Goal: Task Accomplishment & Management: Use online tool/utility

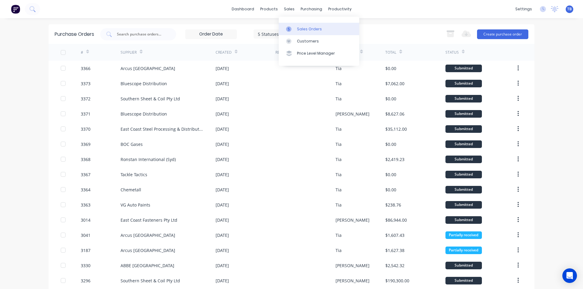
drag, startPoint x: 282, startPoint y: 8, endPoint x: 293, endPoint y: 30, distance: 24.2
click at [282, 8] on div "sales" at bounding box center [289, 9] width 17 height 9
click at [293, 30] on div at bounding box center [290, 28] width 9 height 5
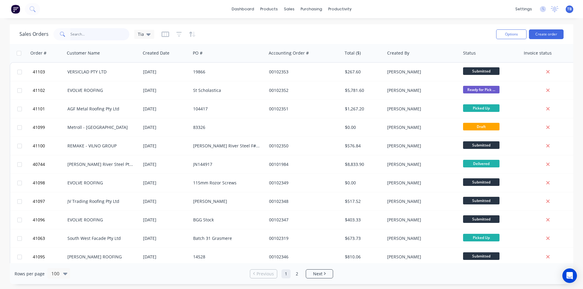
click at [86, 32] on input "text" at bounding box center [99, 34] width 59 height 12
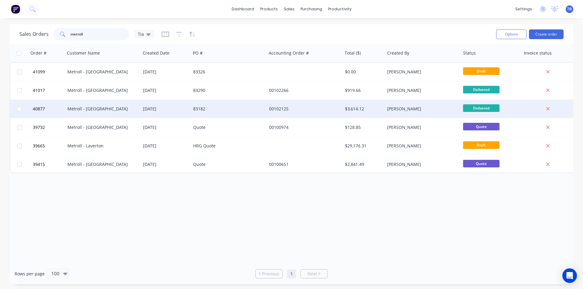
type input "metroll"
click at [112, 111] on div "Metroll - [GEOGRAPHIC_DATA]" at bounding box center [100, 109] width 67 height 6
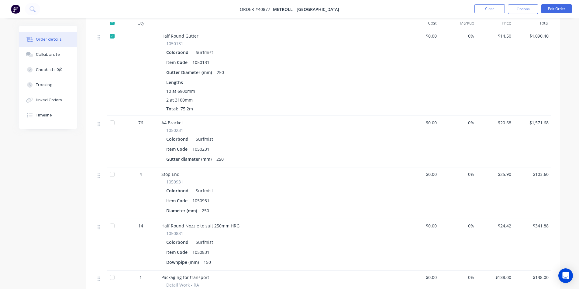
scroll to position [30, 0]
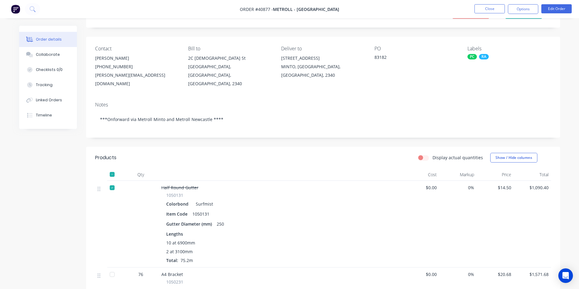
click at [111, 182] on div at bounding box center [112, 188] width 12 height 12
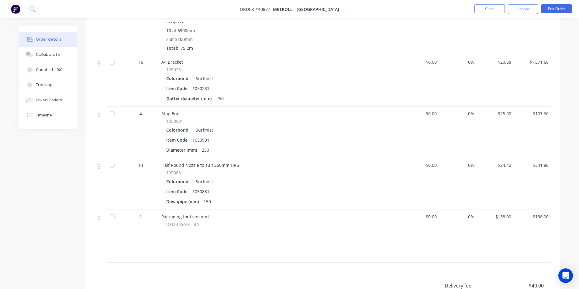
scroll to position [330, 0]
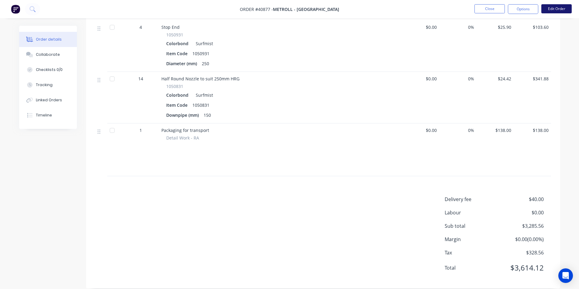
click at [551, 5] on button "Edit Order" at bounding box center [556, 8] width 30 height 9
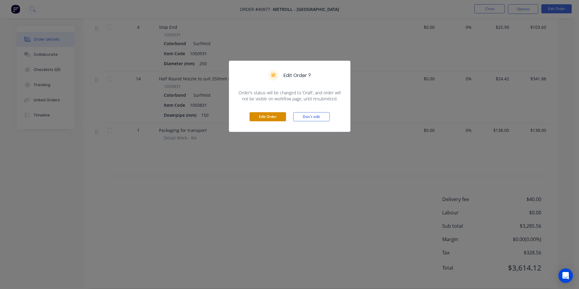
click at [262, 115] on button "Edit Order" at bounding box center [267, 116] width 36 height 9
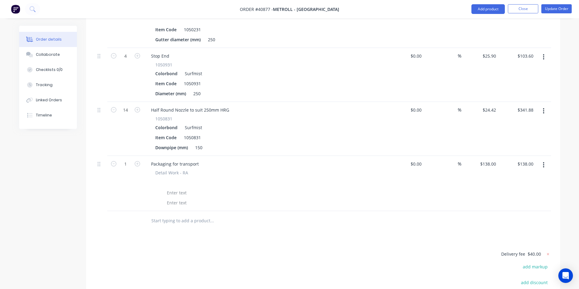
scroll to position [420, 0]
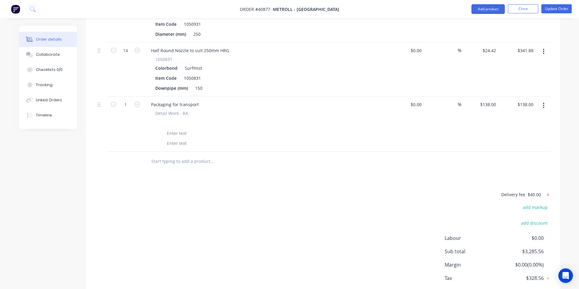
click at [548, 194] on icon at bounding box center [547, 195] width 2 height 2
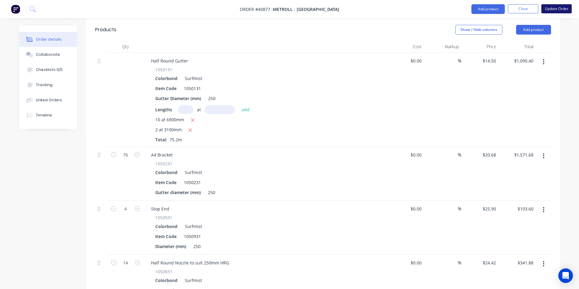
click at [567, 7] on button "Update Order" at bounding box center [556, 8] width 30 height 9
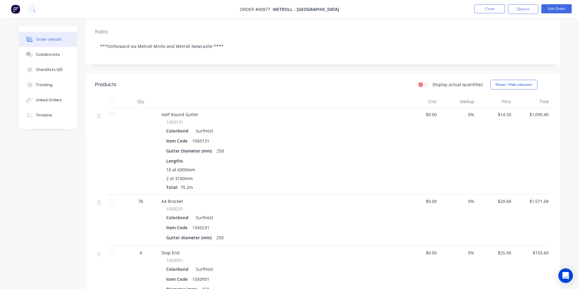
scroll to position [0, 0]
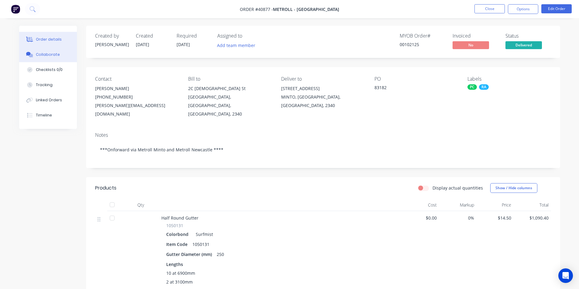
click at [47, 53] on div "Collaborate" at bounding box center [48, 54] width 24 height 5
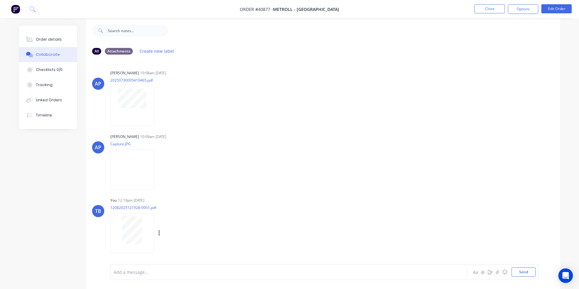
scroll to position [9, 0]
drag, startPoint x: 142, startPoint y: 214, endPoint x: 143, endPoint y: 224, distance: 9.8
click at [224, 182] on div "Angela Perez 10:09am 30/07/25 Capture.JPG Labels Download" at bounding box center [205, 158] width 190 height 55
click at [143, 224] on div at bounding box center [132, 228] width 38 height 28
drag, startPoint x: 146, startPoint y: 239, endPoint x: 121, endPoint y: 214, distance: 35.9
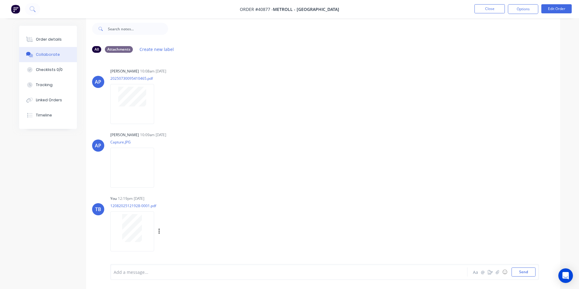
click at [121, 214] on div at bounding box center [132, 232] width 44 height 40
click at [161, 233] on div "Labels Download Delete" at bounding box center [190, 232] width 68 height 9
click at [159, 232] on icon "button" at bounding box center [159, 231] width 2 height 7
click at [179, 251] on button "Delete" at bounding box center [199, 248] width 68 height 14
click at [63, 43] on button "Order details" at bounding box center [48, 39] width 58 height 15
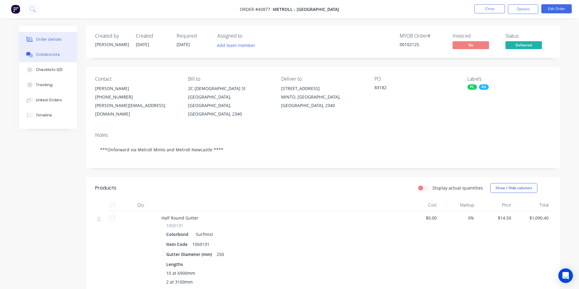
click at [50, 51] on button "Collaborate" at bounding box center [48, 54] width 58 height 15
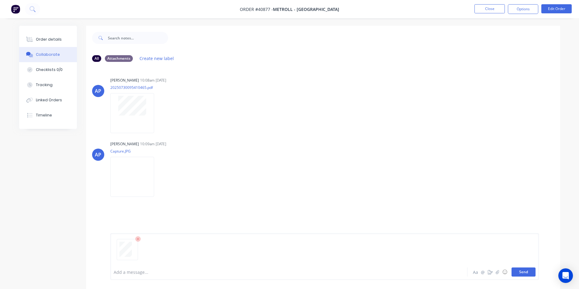
click at [519, 276] on button "Send" at bounding box center [523, 272] width 24 height 9
click at [493, 8] on button "Close" at bounding box center [489, 8] width 30 height 9
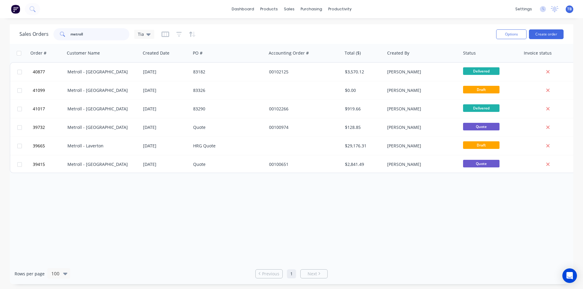
click at [119, 35] on input "metroll" at bounding box center [99, 34] width 59 height 12
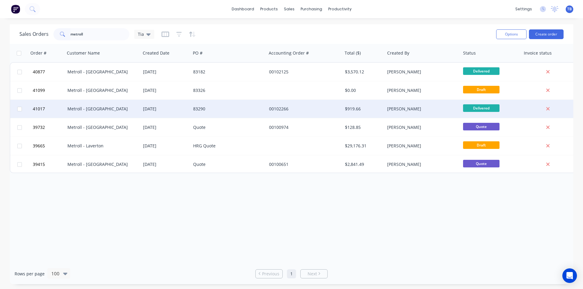
click at [106, 106] on div "Metroll - [GEOGRAPHIC_DATA]" at bounding box center [103, 109] width 76 height 18
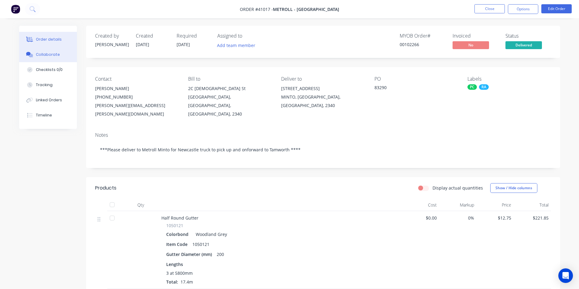
click at [54, 50] on button "Collaborate" at bounding box center [48, 54] width 58 height 15
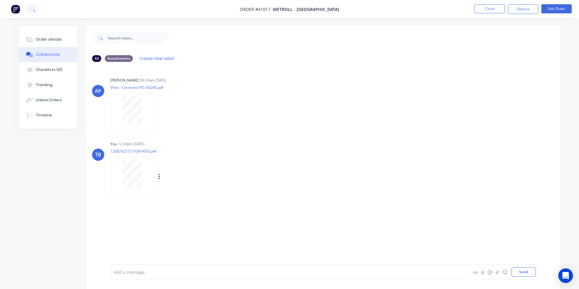
click at [145, 179] on div at bounding box center [132, 174] width 38 height 28
click at [159, 178] on icon "button" at bounding box center [159, 177] width 2 height 7
click at [179, 204] on button "Delete" at bounding box center [199, 207] width 68 height 14
click at [516, 272] on button "Send" at bounding box center [523, 272] width 24 height 9
click at [57, 39] on div "Order details" at bounding box center [49, 39] width 26 height 5
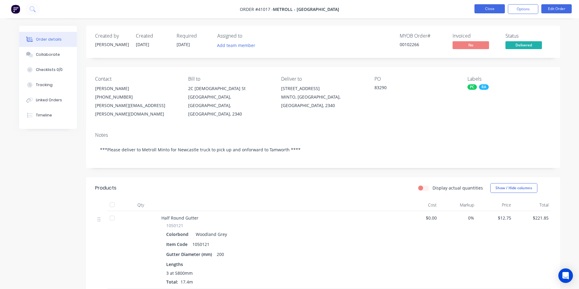
click at [494, 7] on button "Close" at bounding box center [489, 8] width 30 height 9
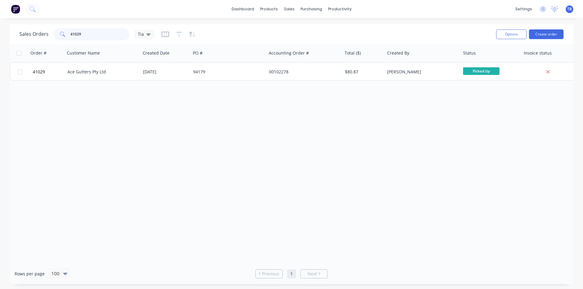
drag, startPoint x: 92, startPoint y: 35, endPoint x: 33, endPoint y: 36, distance: 58.9
click at [33, 36] on div "Sales Orders 41029 Tia" at bounding box center [86, 34] width 135 height 12
click at [77, 33] on input "text" at bounding box center [99, 34] width 59 height 12
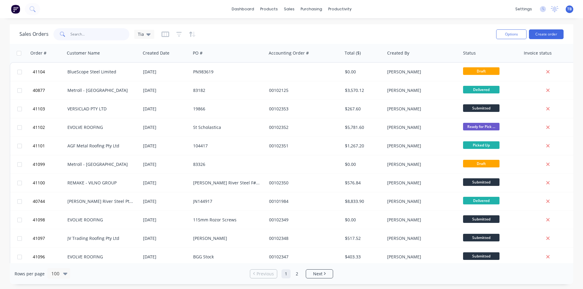
click at [87, 34] on input "text" at bounding box center [99, 34] width 59 height 12
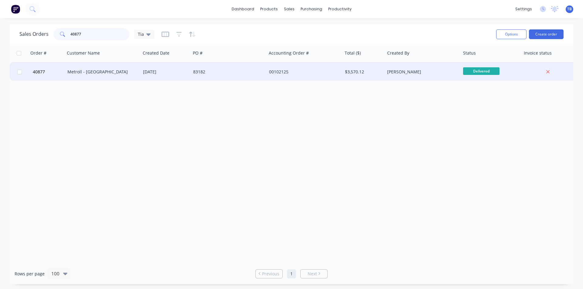
type input "40877"
click at [70, 73] on div "Metroll - [GEOGRAPHIC_DATA]" at bounding box center [100, 72] width 67 height 6
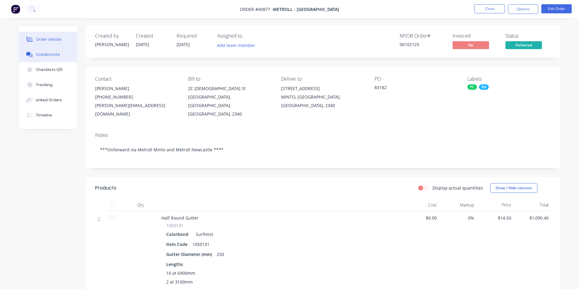
click at [58, 59] on button "Collaborate" at bounding box center [48, 54] width 58 height 15
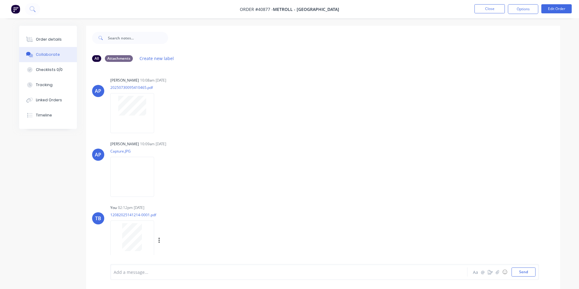
click at [146, 234] on div at bounding box center [132, 238] width 38 height 28
click at [66, 35] on button "Order details" at bounding box center [48, 39] width 58 height 15
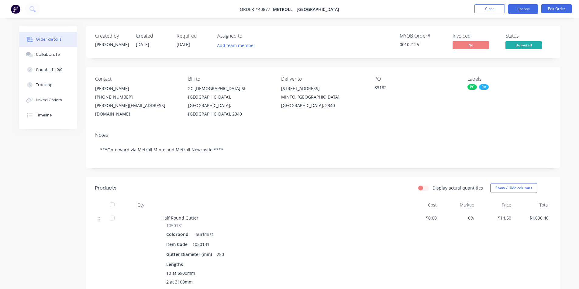
click at [520, 12] on button "Options" at bounding box center [523, 9] width 30 height 10
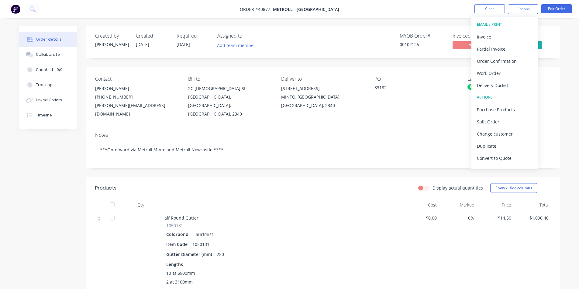
click at [394, 183] on div "Display actual quantities Show / Hide columns" at bounding box center [371, 188] width 359 height 10
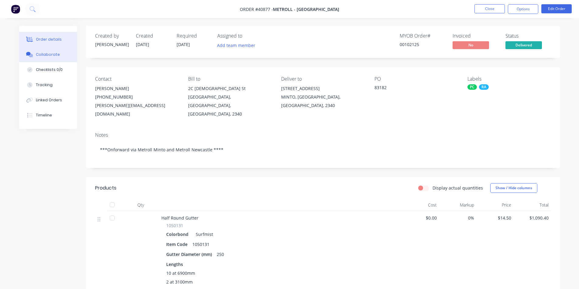
click at [60, 55] on button "Collaborate" at bounding box center [48, 54] width 58 height 15
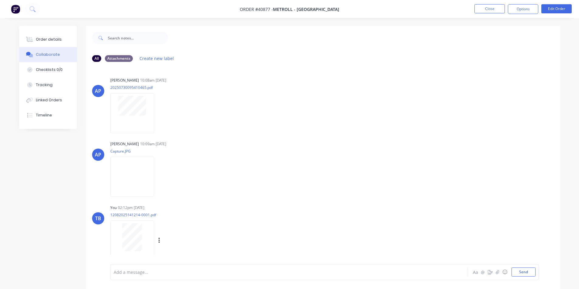
scroll to position [9, 0]
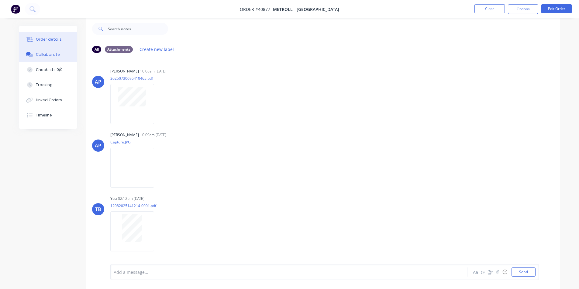
click at [54, 38] on div "Order details" at bounding box center [49, 39] width 26 height 5
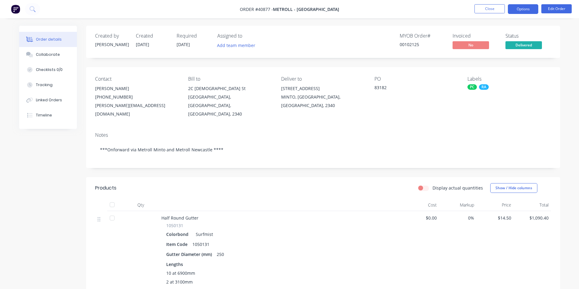
click at [519, 9] on button "Options" at bounding box center [523, 9] width 30 height 10
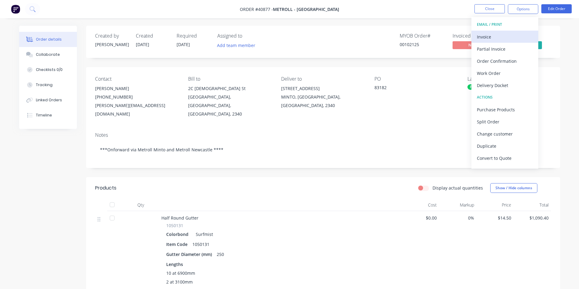
click at [499, 37] on div "Invoice" at bounding box center [505, 37] width 56 height 9
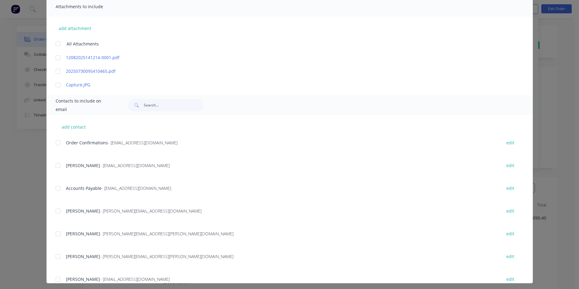
scroll to position [142, 0]
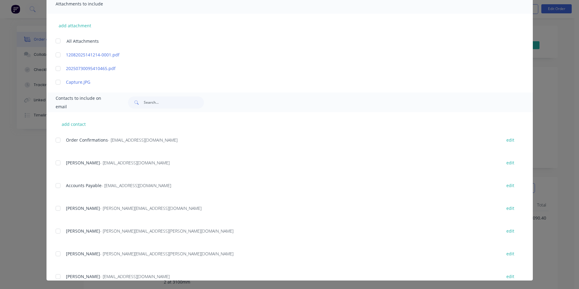
drag, startPoint x: 59, startPoint y: 187, endPoint x: 132, endPoint y: 186, distance: 73.2
click at [59, 187] on div at bounding box center [58, 186] width 12 height 12
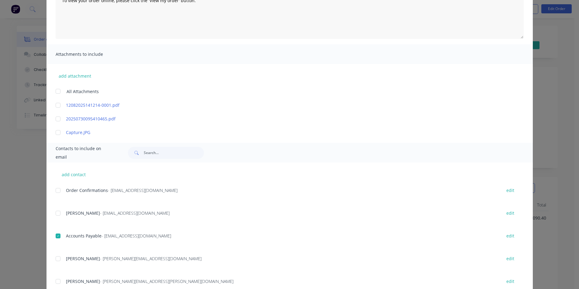
scroll to position [0, 0]
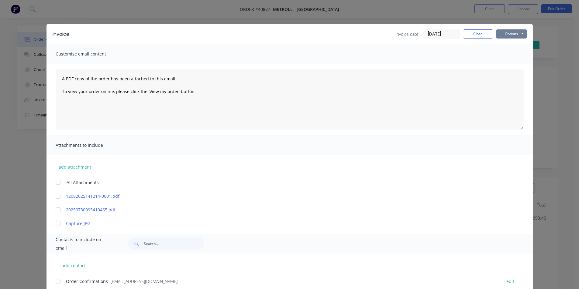
click at [513, 33] on button "Options" at bounding box center [511, 33] width 30 height 9
click at [504, 65] on button "Email" at bounding box center [515, 65] width 39 height 10
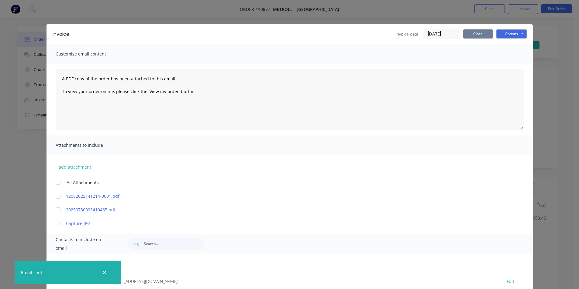
click at [478, 34] on button "Close" at bounding box center [478, 33] width 30 height 9
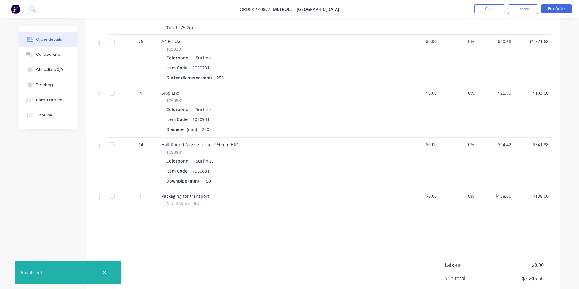
scroll to position [316, 0]
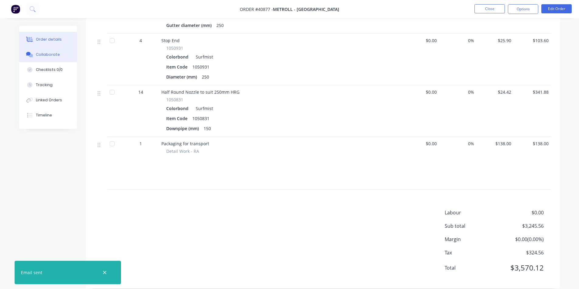
click at [57, 56] on div "Collaborate" at bounding box center [48, 54] width 24 height 5
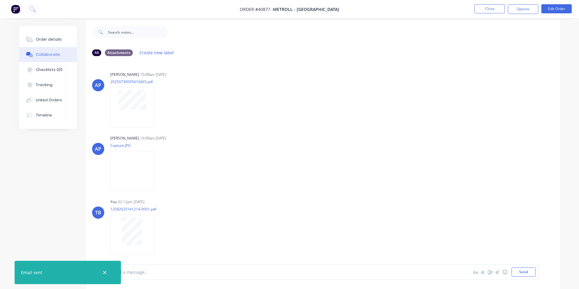
scroll to position [9, 0]
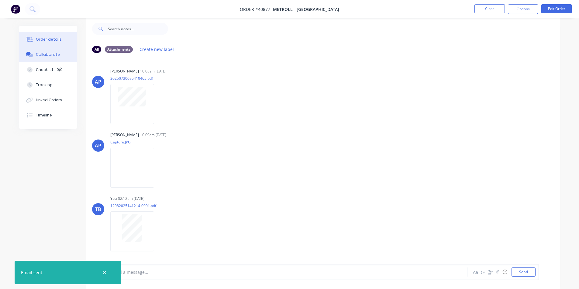
click at [55, 39] on div "Order details" at bounding box center [49, 39] width 26 height 5
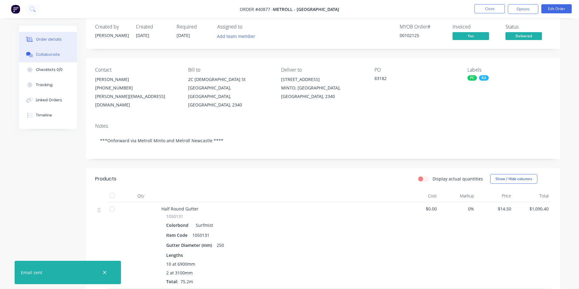
click at [54, 52] on div "Collaborate" at bounding box center [48, 54] width 24 height 5
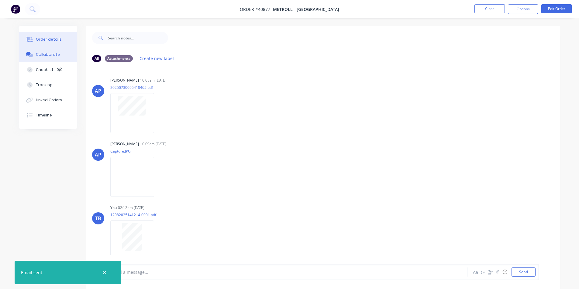
click at [44, 33] on button "Order details" at bounding box center [48, 39] width 58 height 15
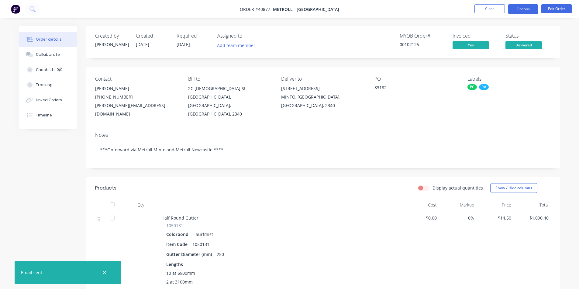
click at [519, 9] on button "Options" at bounding box center [523, 9] width 30 height 10
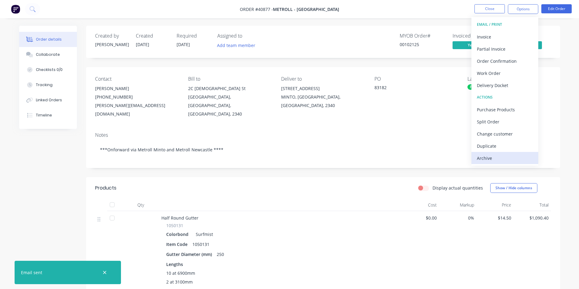
click at [497, 158] on div "Archive" at bounding box center [505, 158] width 56 height 9
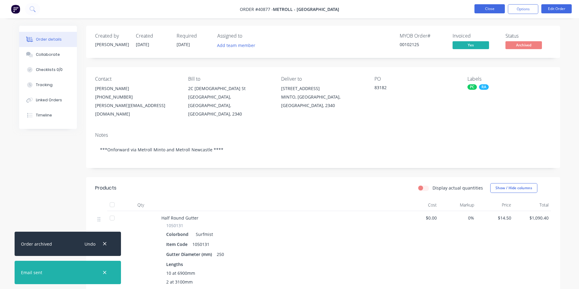
click at [489, 8] on button "Close" at bounding box center [489, 8] width 30 height 9
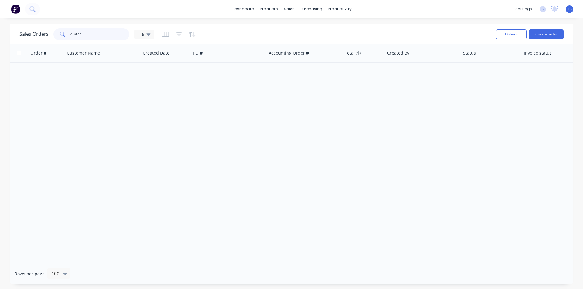
drag, startPoint x: 64, startPoint y: 40, endPoint x: 36, endPoint y: 40, distance: 27.3
click at [37, 40] on div "Sales Orders 40877 Tia" at bounding box center [86, 34] width 135 height 12
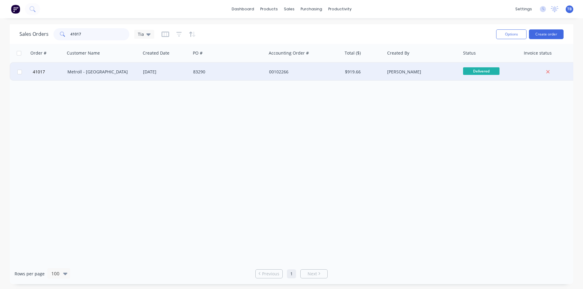
type input "41017"
click at [112, 76] on div "Metroll - [GEOGRAPHIC_DATA]" at bounding box center [103, 72] width 76 height 18
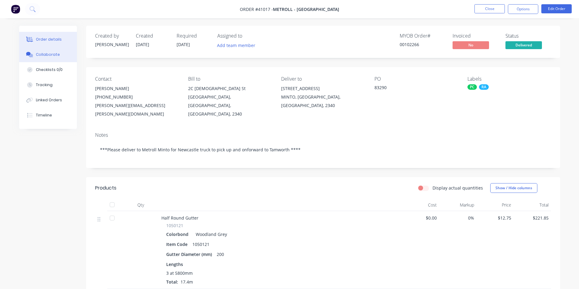
click at [54, 52] on button "Collaborate" at bounding box center [48, 54] width 58 height 15
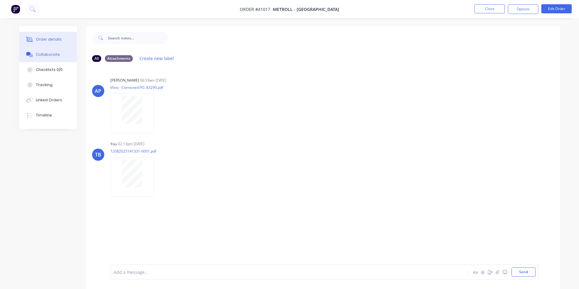
click at [68, 33] on button "Order details" at bounding box center [48, 39] width 58 height 15
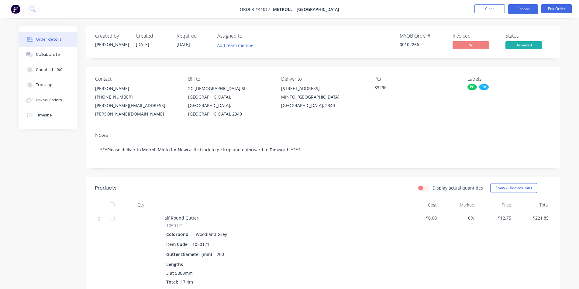
click at [528, 9] on button "Options" at bounding box center [523, 9] width 30 height 10
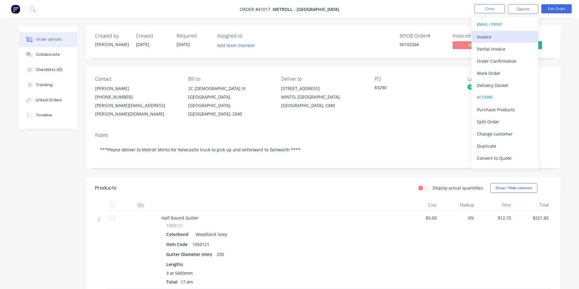
click at [493, 36] on div "Invoice" at bounding box center [505, 37] width 56 height 9
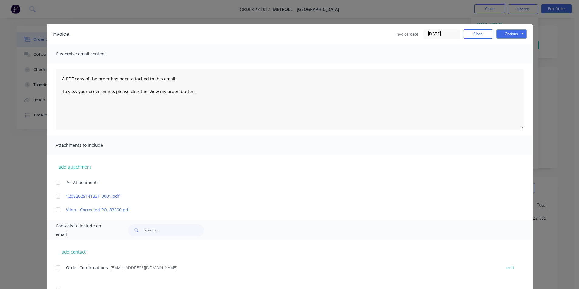
scroll to position [122, 0]
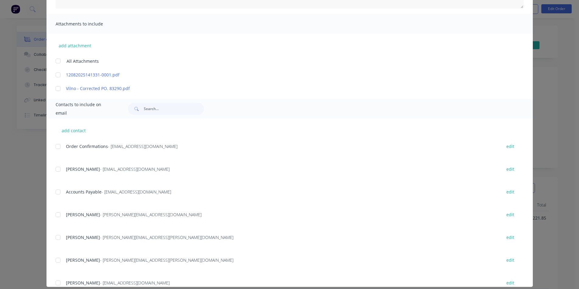
click at [57, 192] on div at bounding box center [58, 192] width 12 height 12
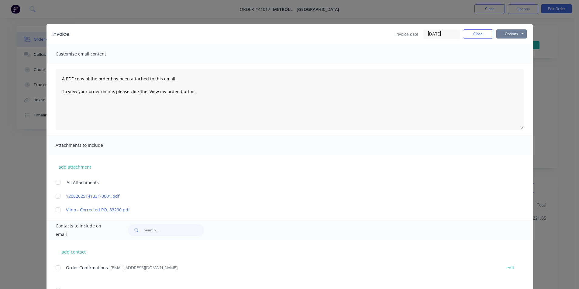
click at [505, 38] on button "Options" at bounding box center [511, 33] width 30 height 9
click at [517, 62] on button "Email" at bounding box center [515, 65] width 39 height 10
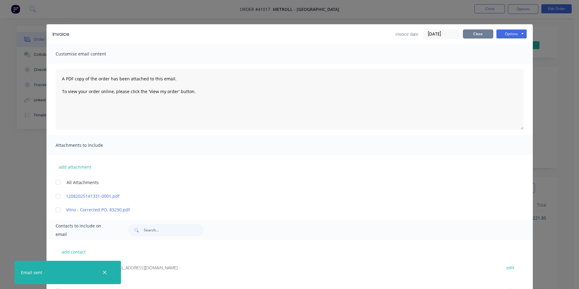
drag, startPoint x: 475, startPoint y: 25, endPoint x: 477, endPoint y: 31, distance: 6.3
click at [475, 26] on div "Invoice Invoice date [DATE] Close Options Preview Print Email" at bounding box center [289, 34] width 486 height 20
click at [477, 30] on button "Close" at bounding box center [478, 33] width 30 height 9
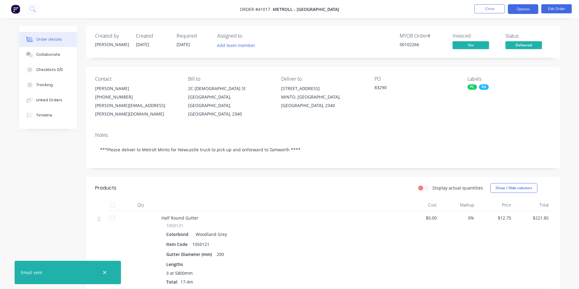
click at [520, 9] on button "Options" at bounding box center [523, 9] width 30 height 10
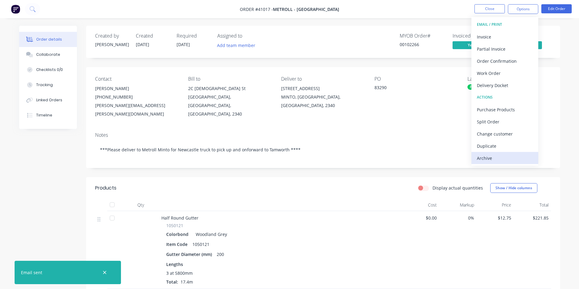
click at [496, 160] on div "Archive" at bounding box center [505, 158] width 56 height 9
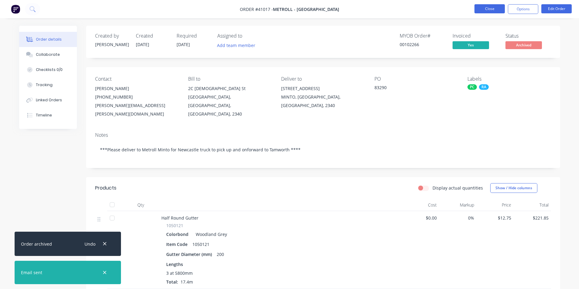
click at [490, 9] on button "Close" at bounding box center [489, 8] width 30 height 9
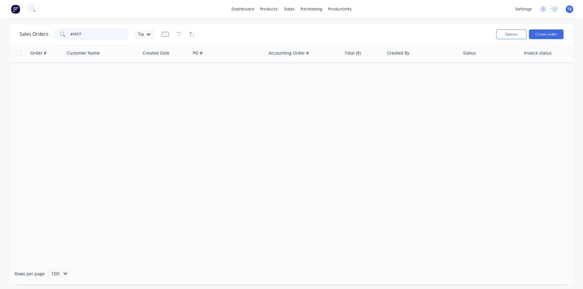
drag, startPoint x: 99, startPoint y: 35, endPoint x: 40, endPoint y: 26, distance: 59.0
click at [43, 29] on div "Sales Orders 41017 Tia" at bounding box center [86, 34] width 135 height 12
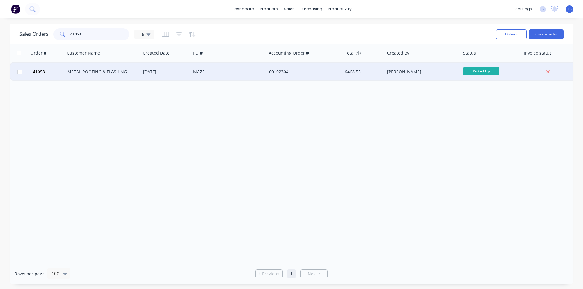
type input "41053"
click at [87, 68] on div "METAL ROOFING & FLASHING" at bounding box center [103, 72] width 76 height 18
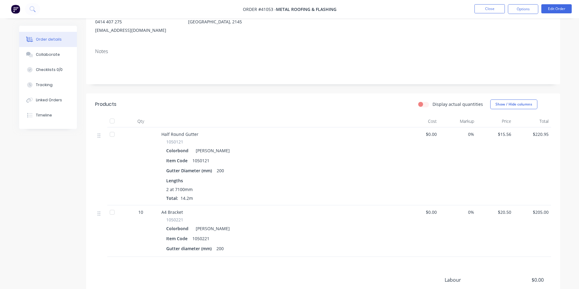
scroll to position [160, 0]
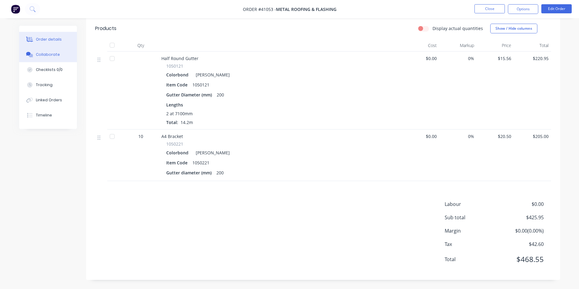
click at [45, 55] on div "Collaborate" at bounding box center [48, 54] width 24 height 5
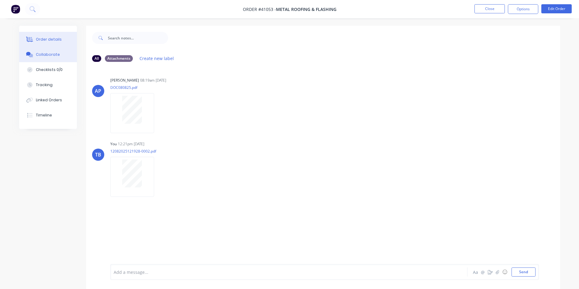
click at [50, 36] on button "Order details" at bounding box center [48, 39] width 58 height 15
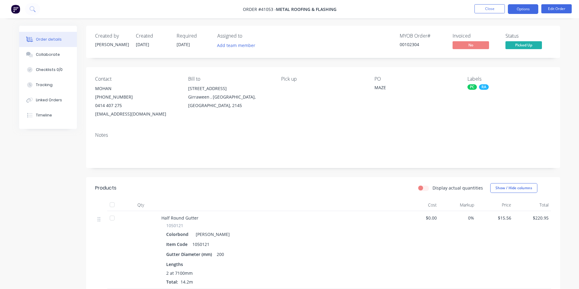
click at [518, 9] on button "Options" at bounding box center [523, 9] width 30 height 10
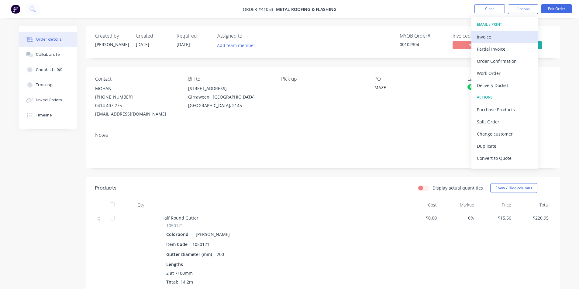
click at [492, 35] on div "Invoice" at bounding box center [505, 37] width 56 height 9
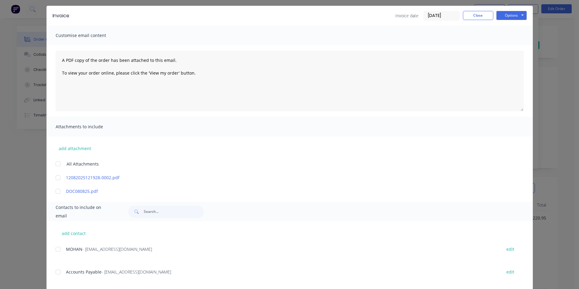
scroll to position [29, 0]
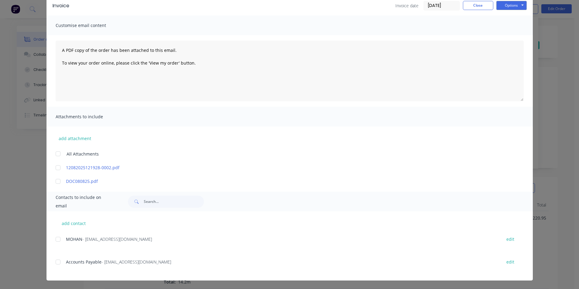
click at [59, 262] on div at bounding box center [58, 262] width 12 height 12
click at [511, 2] on button "Options" at bounding box center [511, 5] width 30 height 9
click at [506, 38] on button "Email" at bounding box center [515, 36] width 39 height 10
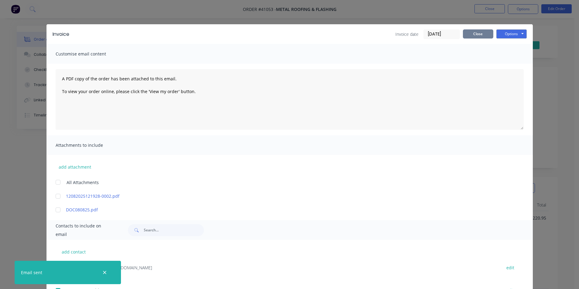
click at [485, 33] on button "Close" at bounding box center [478, 33] width 30 height 9
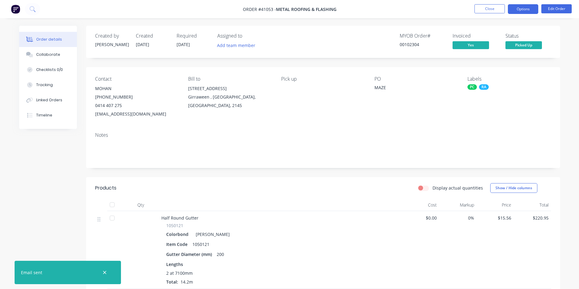
click at [519, 13] on button "Options" at bounding box center [523, 9] width 30 height 10
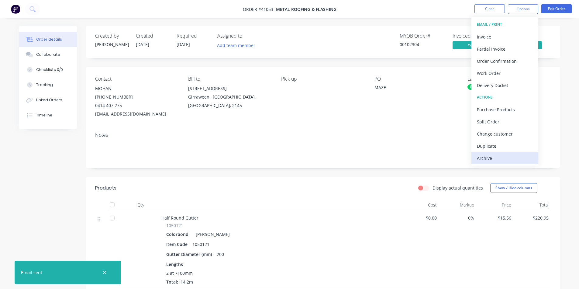
click at [487, 159] on div "Archive" at bounding box center [505, 158] width 56 height 9
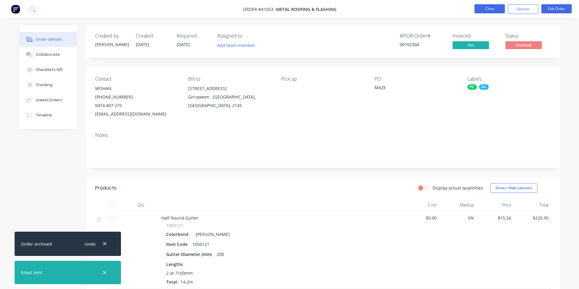
click at [497, 10] on button "Close" at bounding box center [489, 8] width 30 height 9
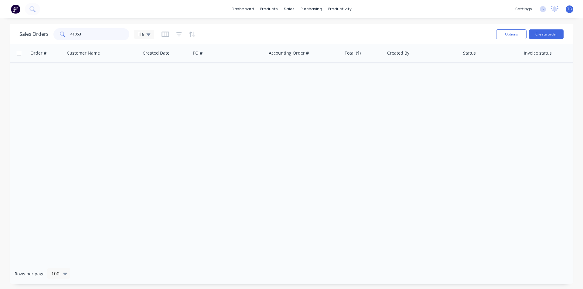
drag, startPoint x: 107, startPoint y: 37, endPoint x: 0, endPoint y: 33, distance: 107.0
click at [0, 33] on div "Sales Orders 41053 Tia Options Create order Order # Customer Name Created Date …" at bounding box center [291, 154] width 583 height 260
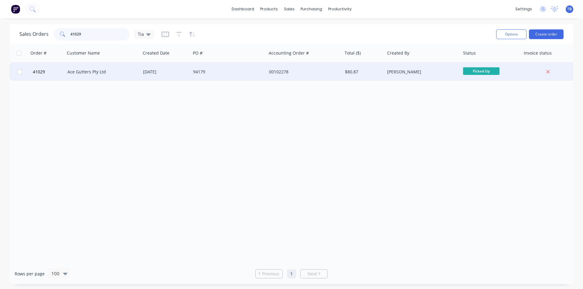
type input "41029"
click at [112, 70] on div "Ace Gutters Pty Ltd" at bounding box center [100, 72] width 67 height 6
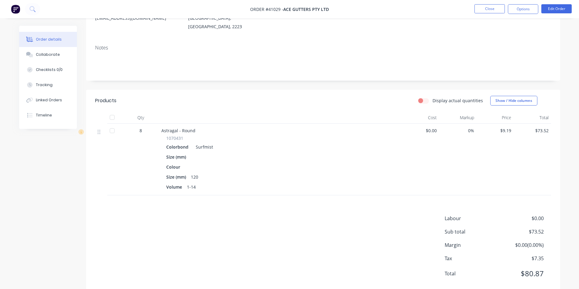
scroll to position [93, 0]
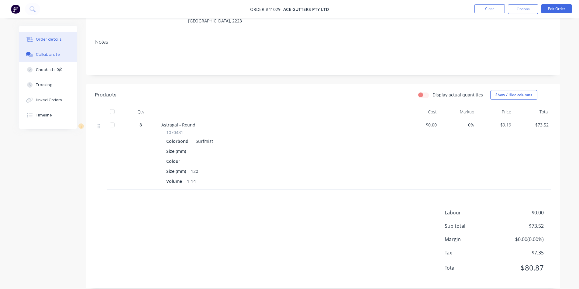
click at [49, 51] on button "Collaborate" at bounding box center [48, 54] width 58 height 15
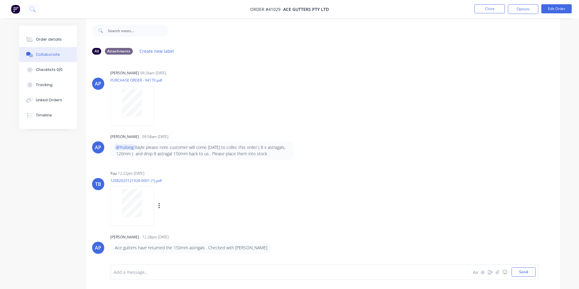
scroll to position [9, 0]
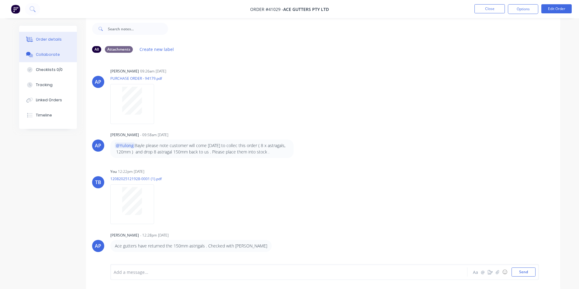
click at [67, 36] on button "Order details" at bounding box center [48, 39] width 58 height 15
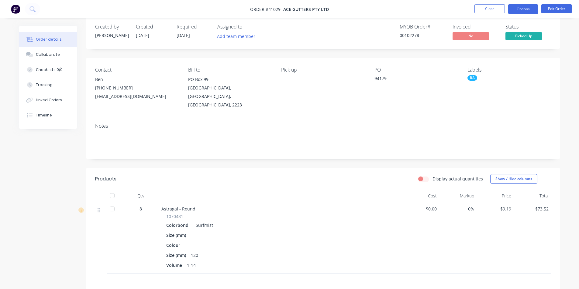
click at [526, 9] on button "Options" at bounding box center [523, 9] width 30 height 10
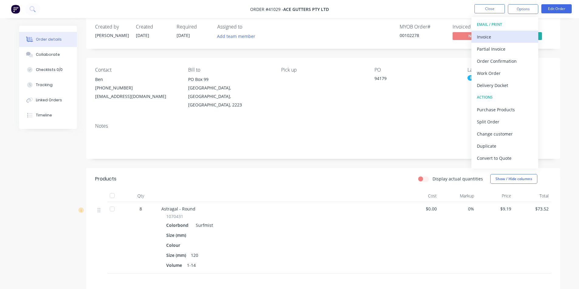
click at [509, 39] on div "Invoice" at bounding box center [505, 37] width 56 height 9
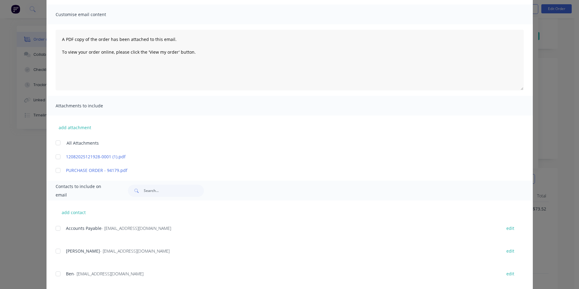
scroll to position [91, 0]
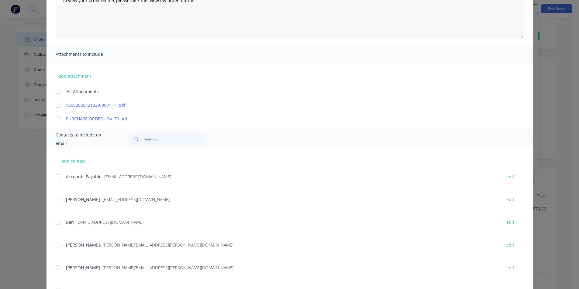
click at [52, 177] on div "add contact Accounts Payable - [EMAIL_ADDRESS][DOMAIN_NAME] edit Anita - [EMAIL…" at bounding box center [289, 233] width 486 height 169
click at [55, 176] on div at bounding box center [58, 177] width 12 height 12
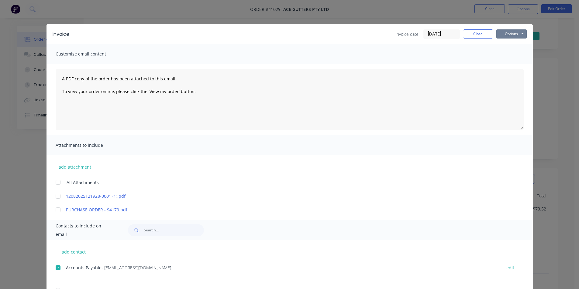
click at [514, 29] on div "Invoice Invoice date [DATE] Close Options Preview Print Email" at bounding box center [289, 34] width 486 height 20
click at [517, 35] on button "Options" at bounding box center [511, 33] width 30 height 9
drag, startPoint x: 517, startPoint y: 36, endPoint x: 515, endPoint y: 66, distance: 30.4
click at [515, 66] on button "Email" at bounding box center [515, 65] width 39 height 10
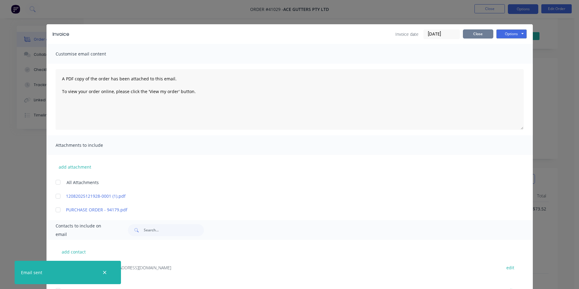
drag, startPoint x: 483, startPoint y: 36, endPoint x: 519, endPoint y: 6, distance: 46.6
click at [483, 36] on button "Close" at bounding box center [478, 33] width 30 height 9
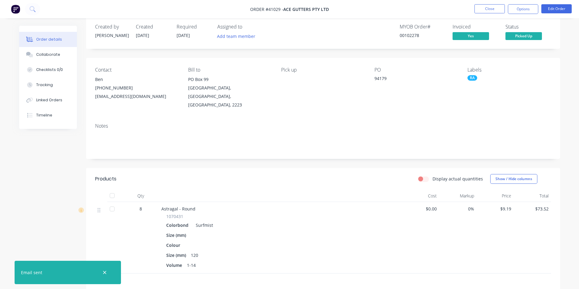
click at [531, 3] on nav "Order #41029 - Ace Gutters Pty Ltd Close Options Edit Order" at bounding box center [289, 9] width 579 height 18
click at [529, 11] on button "Options" at bounding box center [523, 9] width 30 height 10
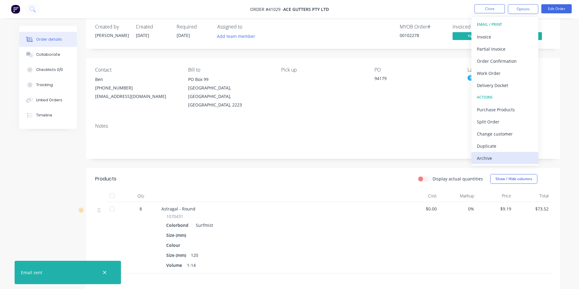
click at [500, 159] on div "Archive" at bounding box center [505, 158] width 56 height 9
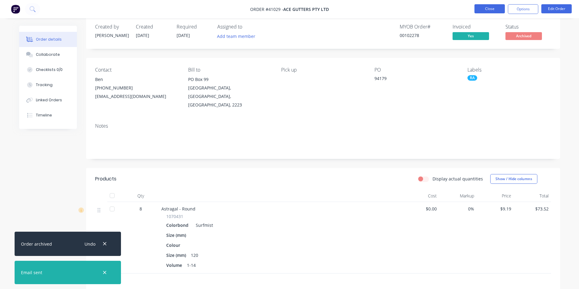
click at [485, 10] on button "Close" at bounding box center [489, 8] width 30 height 9
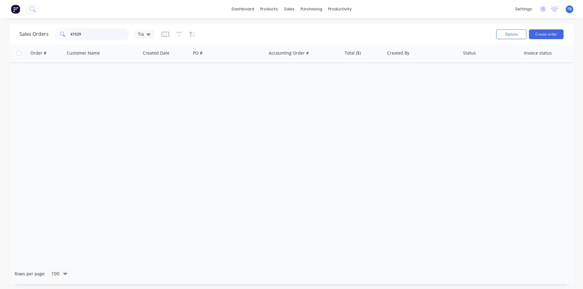
drag, startPoint x: 98, startPoint y: 32, endPoint x: 2, endPoint y: 46, distance: 97.3
click at [2, 46] on div "Sales Orders 41029 Tia Options Create order Order # Customer Name Created Date …" at bounding box center [291, 154] width 583 height 260
drag, startPoint x: 88, startPoint y: 34, endPoint x: 47, endPoint y: 34, distance: 41.0
click at [47, 34] on div "Sales Orders 40877 Tia" at bounding box center [86, 34] width 135 height 12
type input "41017"
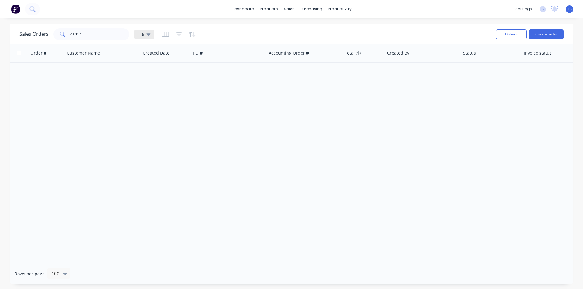
click at [145, 34] on div "Tia" at bounding box center [144, 34] width 13 height 5
click at [161, 111] on button "Archived jobs" at bounding box center [170, 110] width 69 height 7
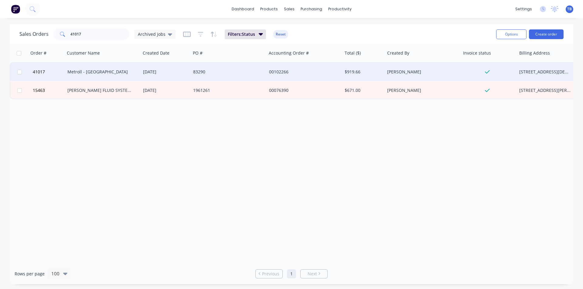
click at [118, 72] on div "Metroll - [GEOGRAPHIC_DATA]" at bounding box center [100, 72] width 67 height 6
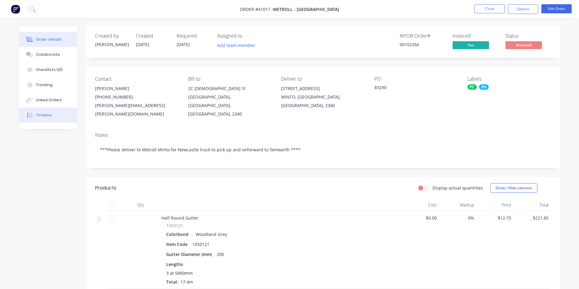
click at [46, 111] on button "Timeline" at bounding box center [48, 115] width 58 height 15
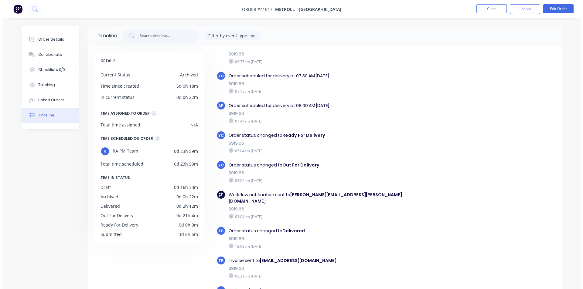
scroll to position [39, 0]
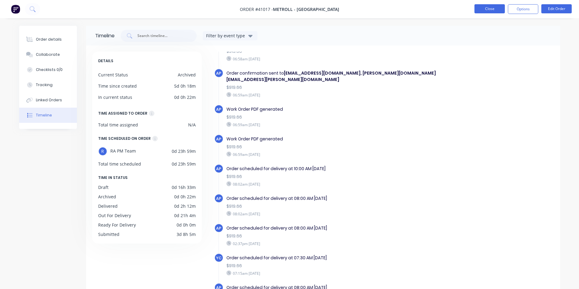
click at [486, 6] on button "Close" at bounding box center [489, 8] width 30 height 9
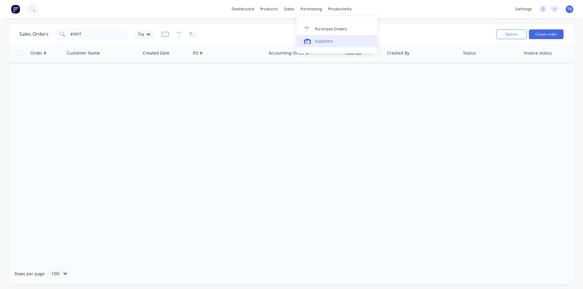
click at [320, 39] on div "Suppliers" at bounding box center [324, 41] width 18 height 5
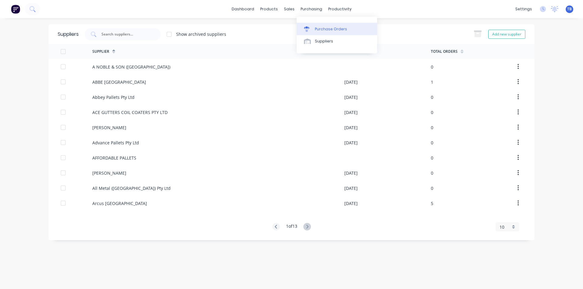
click at [322, 26] on link "Purchase Orders" at bounding box center [337, 29] width 80 height 12
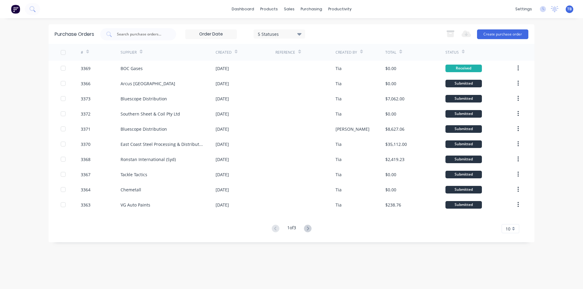
click at [510, 228] on span "10" at bounding box center [508, 229] width 5 height 6
click at [511, 218] on div "35" at bounding box center [510, 219] width 17 height 11
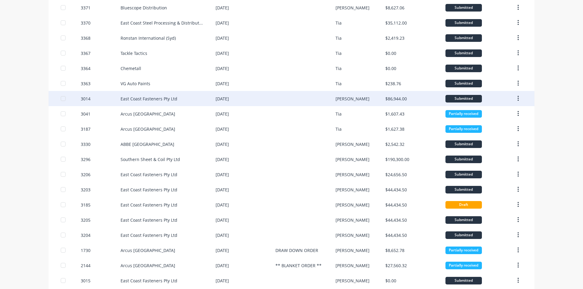
scroll to position [182, 0]
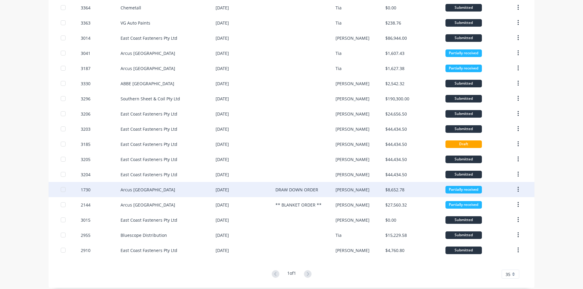
click at [141, 195] on div "Arcus [GEOGRAPHIC_DATA]" at bounding box center [168, 189] width 95 height 15
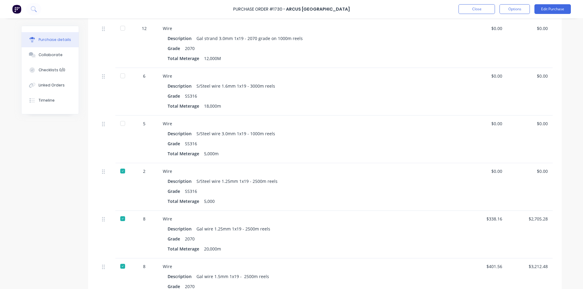
scroll to position [125, 0]
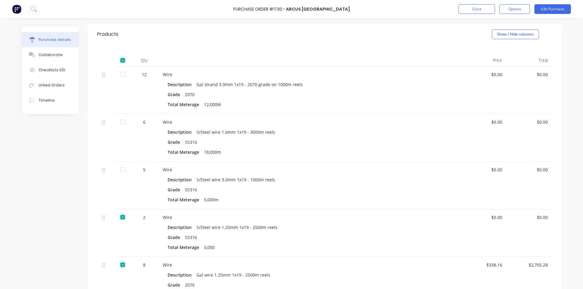
click at [455, 129] on div "Wire Description S/Steel wire 1.6mm 1x19 - 3000m reels Grade SS316 Total Metera…" at bounding box center [310, 138] width 304 height 48
click at [561, 8] on button "Edit Purchase" at bounding box center [553, 9] width 36 height 10
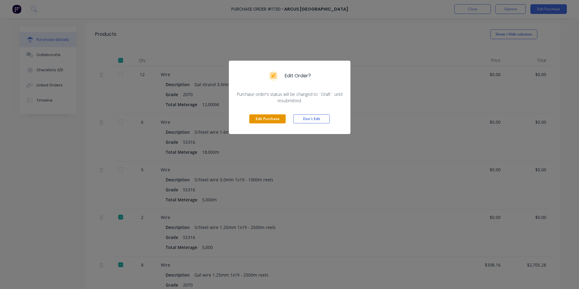
click at [271, 118] on button "Edit Purchase" at bounding box center [267, 119] width 36 height 9
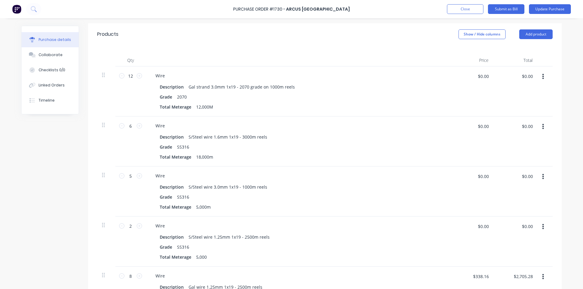
scroll to position [164, 0]
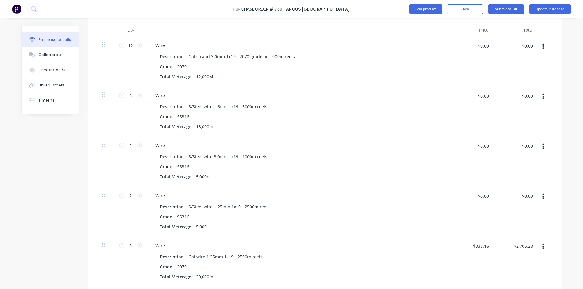
click at [543, 93] on icon "button" at bounding box center [544, 96] width 2 height 7
click at [520, 121] on button "Duplicate" at bounding box center [525, 125] width 52 height 12
click at [119, 93] on icon at bounding box center [121, 95] width 5 height 5
type textarea "x"
type input "5"
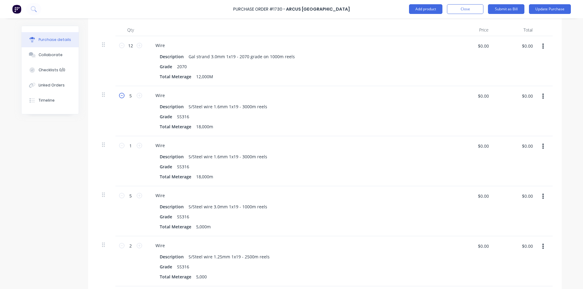
click at [119, 93] on icon at bounding box center [121, 95] width 5 height 5
type textarea "x"
type input "4"
click at [138, 143] on icon at bounding box center [139, 145] width 5 height 5
type textarea "x"
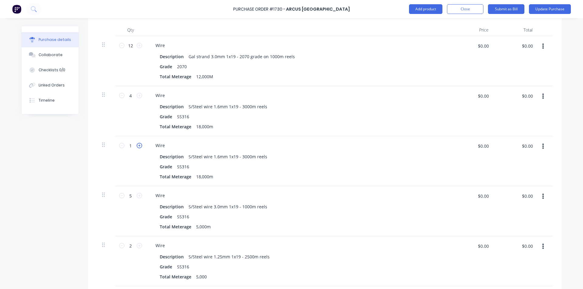
type input "2"
click at [138, 143] on icon at bounding box center [139, 145] width 5 height 5
type textarea "x"
type input "3"
click at [164, 141] on div "Wire" at bounding box center [160, 145] width 19 height 9
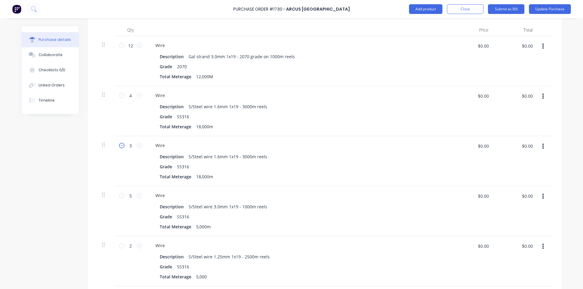
click at [119, 143] on icon at bounding box center [121, 145] width 5 height 5
type textarea "x"
type input "2"
type textarea "x"
click at [166, 141] on div "Wire" at bounding box center [160, 145] width 19 height 9
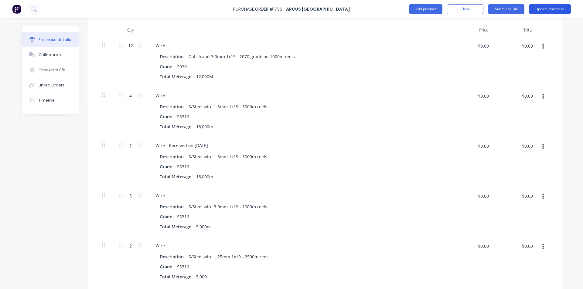
click at [557, 8] on button "Update Purchase" at bounding box center [550, 9] width 42 height 10
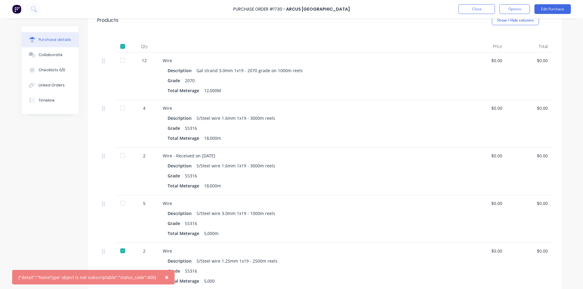
scroll to position [152, 0]
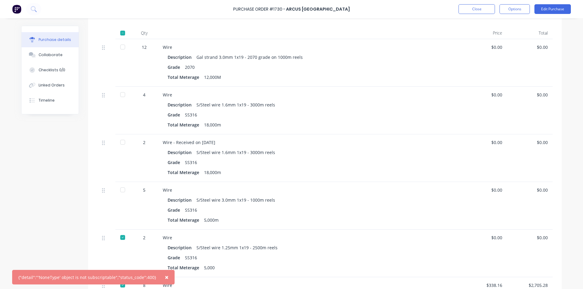
click at [118, 138] on div at bounding box center [123, 142] width 12 height 12
type textarea "x"
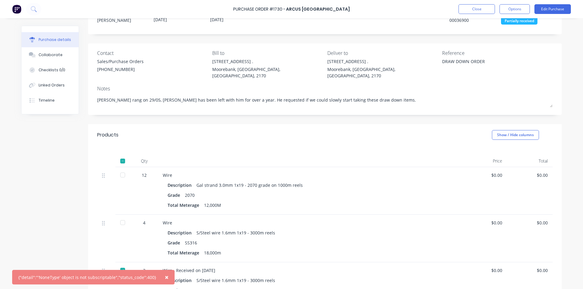
scroll to position [0, 0]
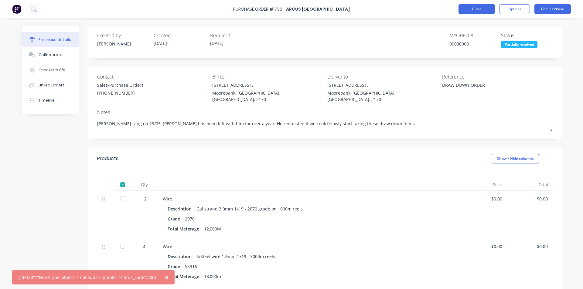
click at [484, 9] on button "Close" at bounding box center [477, 9] width 36 height 10
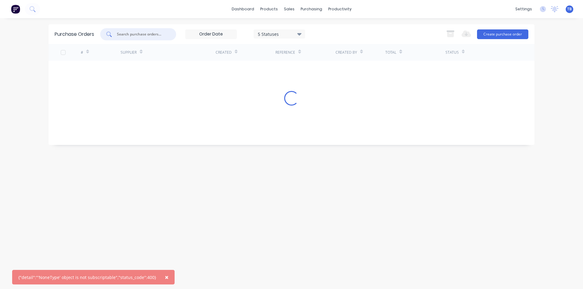
click at [125, 35] on input "text" at bounding box center [141, 34] width 50 height 6
type input "2144"
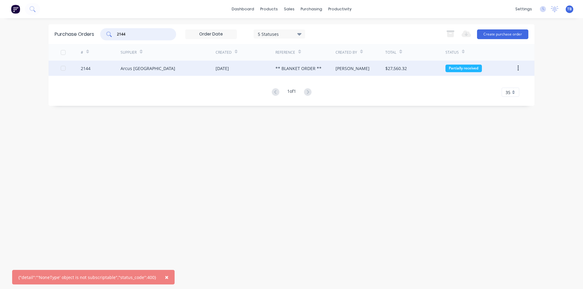
click at [168, 71] on div "Arcus [GEOGRAPHIC_DATA]" at bounding box center [168, 68] width 95 height 15
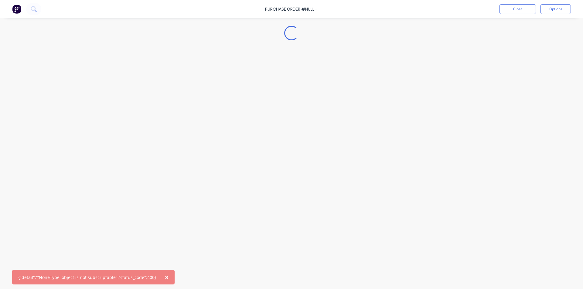
type textarea "x"
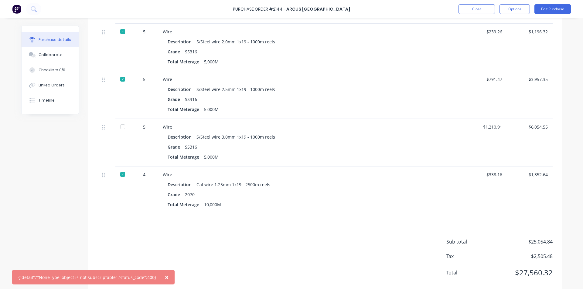
scroll to position [411, 0]
